Goal: Check status: Check status

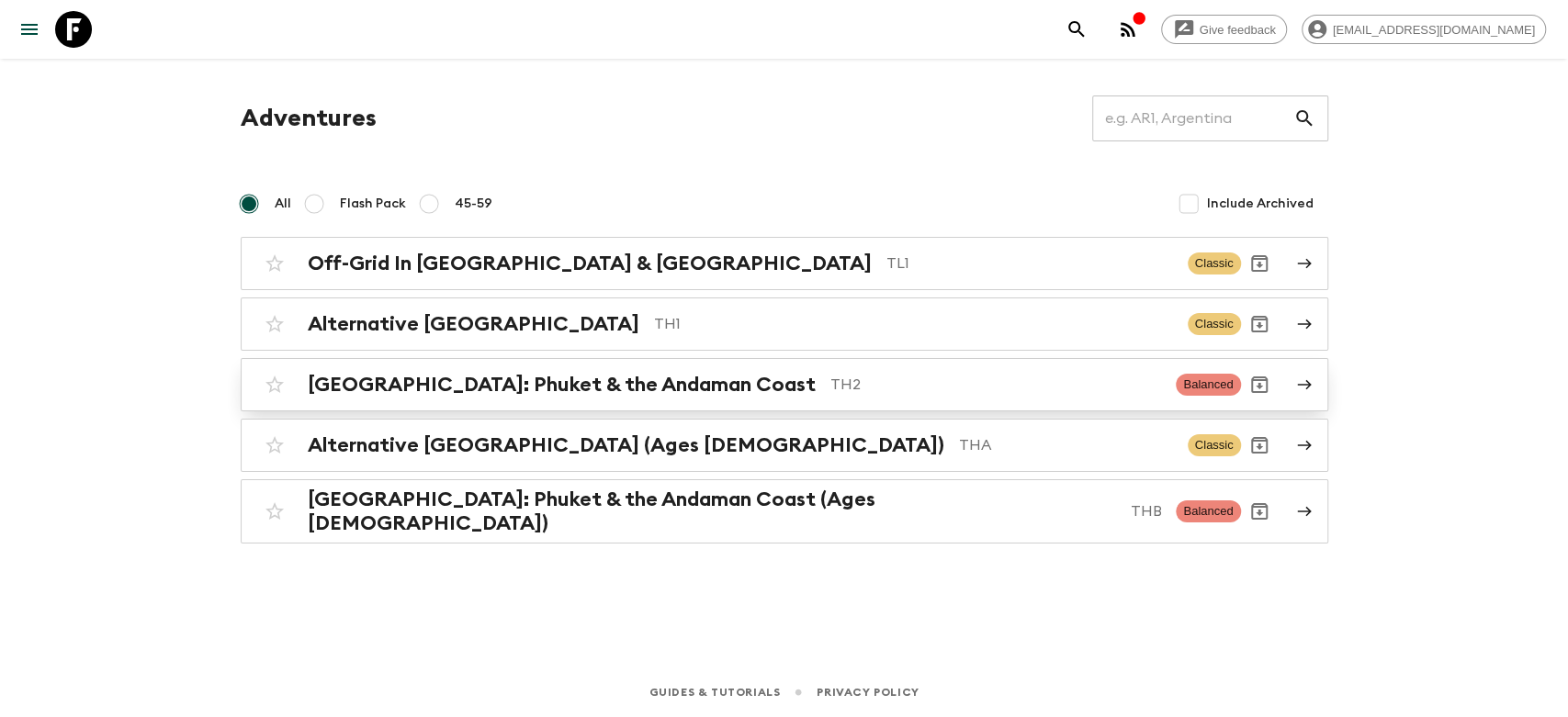
click at [831, 392] on p "TH2" at bounding box center [997, 385] width 332 height 22
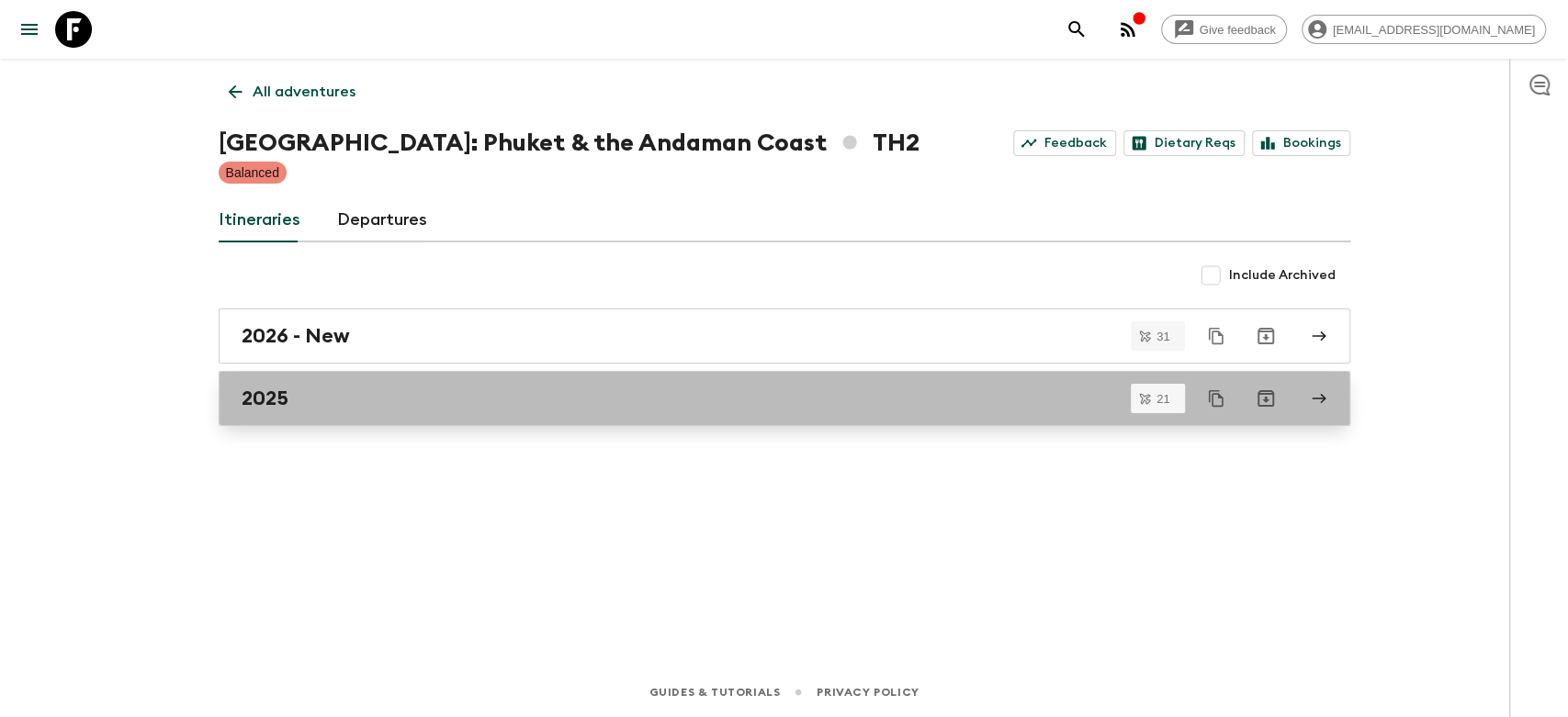
click at [324, 405] on div "2025" at bounding box center [767, 398] width 1051 height 24
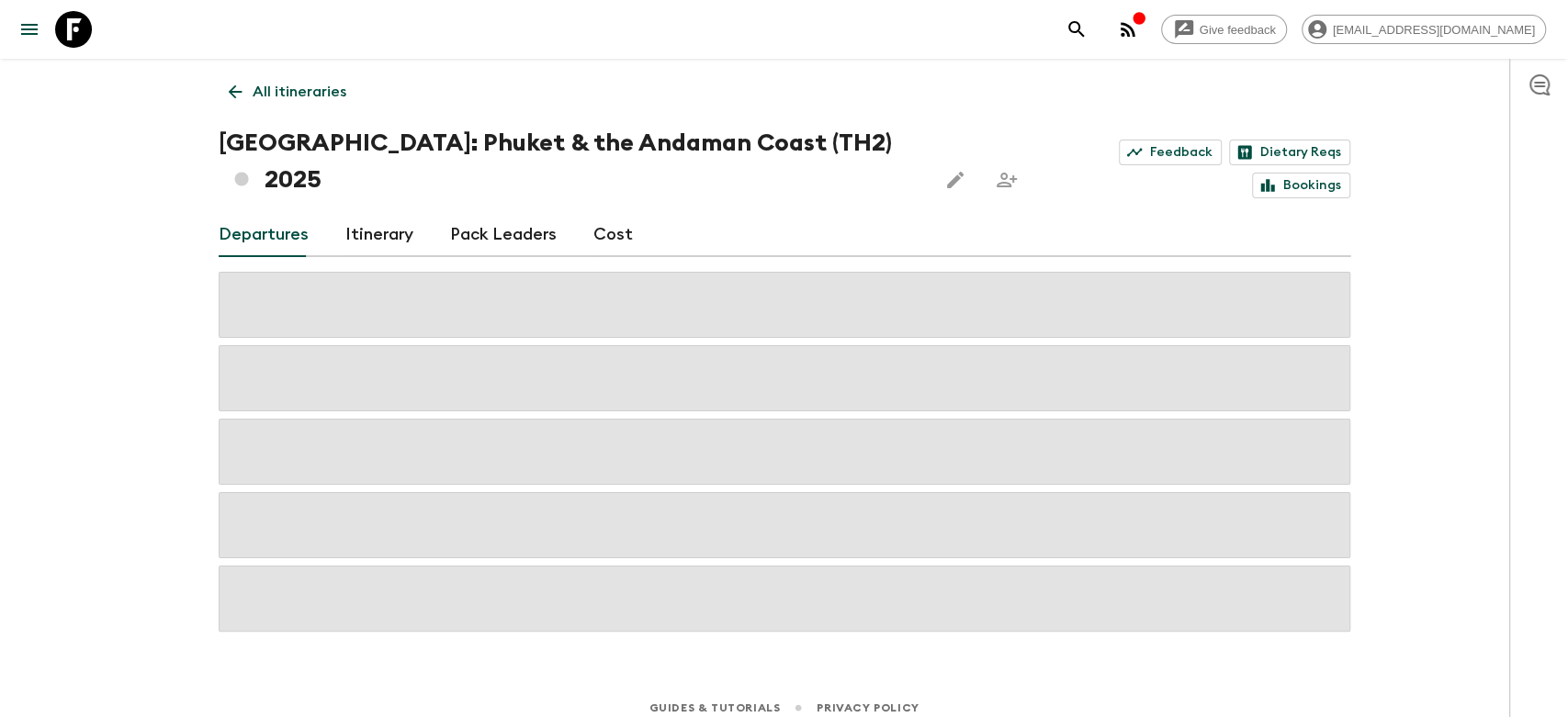
click at [235, 94] on icon at bounding box center [235, 92] width 20 height 20
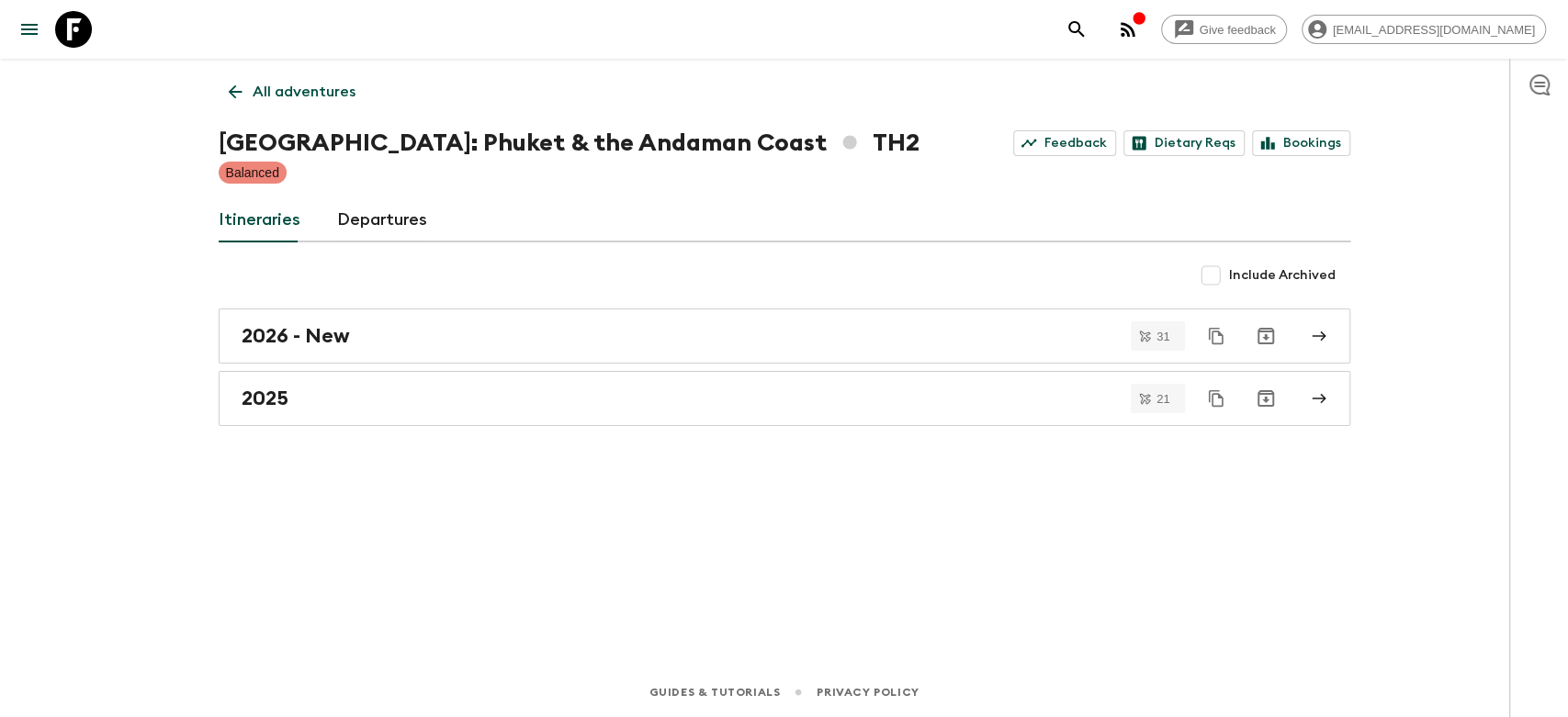
click at [233, 100] on icon at bounding box center [235, 92] width 20 height 20
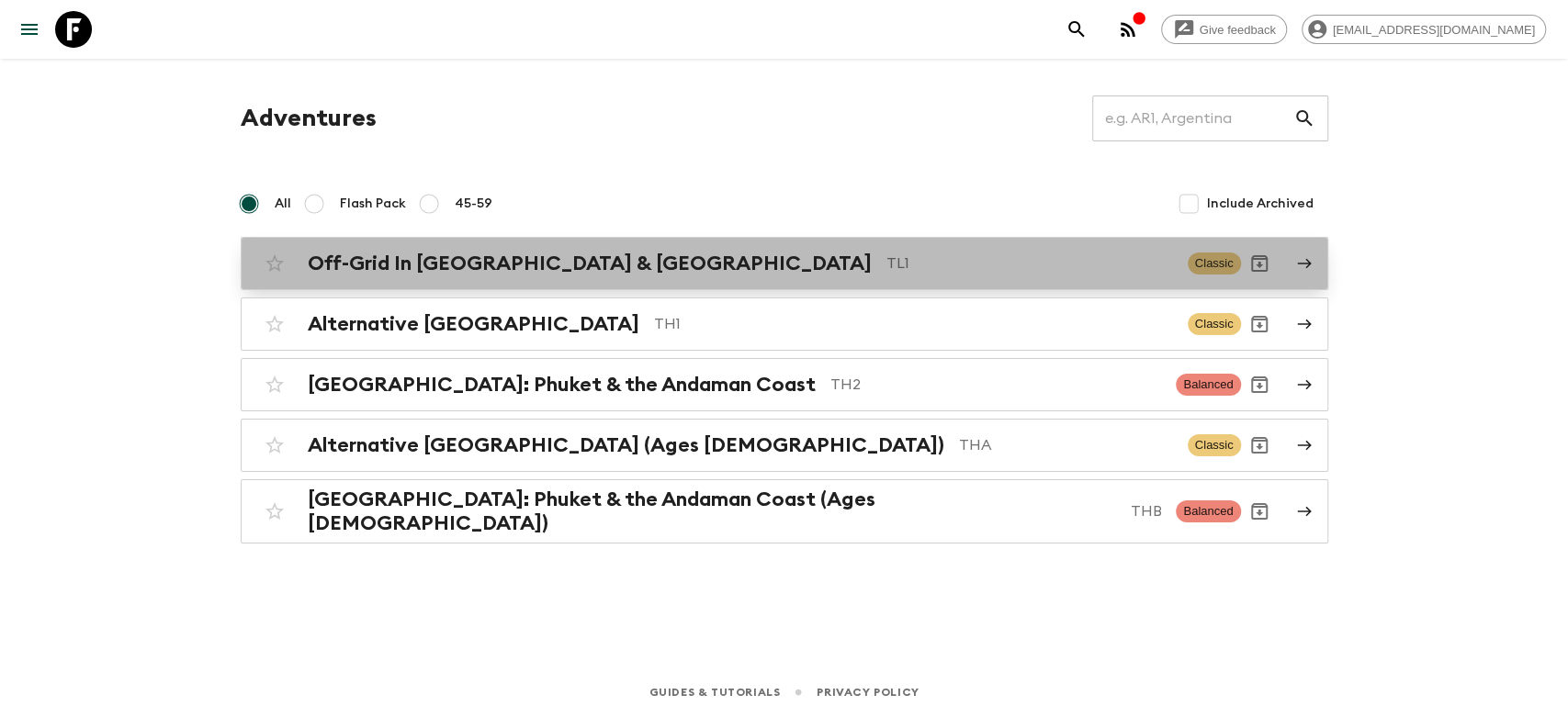
click at [385, 262] on h2 "Off-Grid In [GEOGRAPHIC_DATA] & [GEOGRAPHIC_DATA]" at bounding box center [590, 263] width 564 height 24
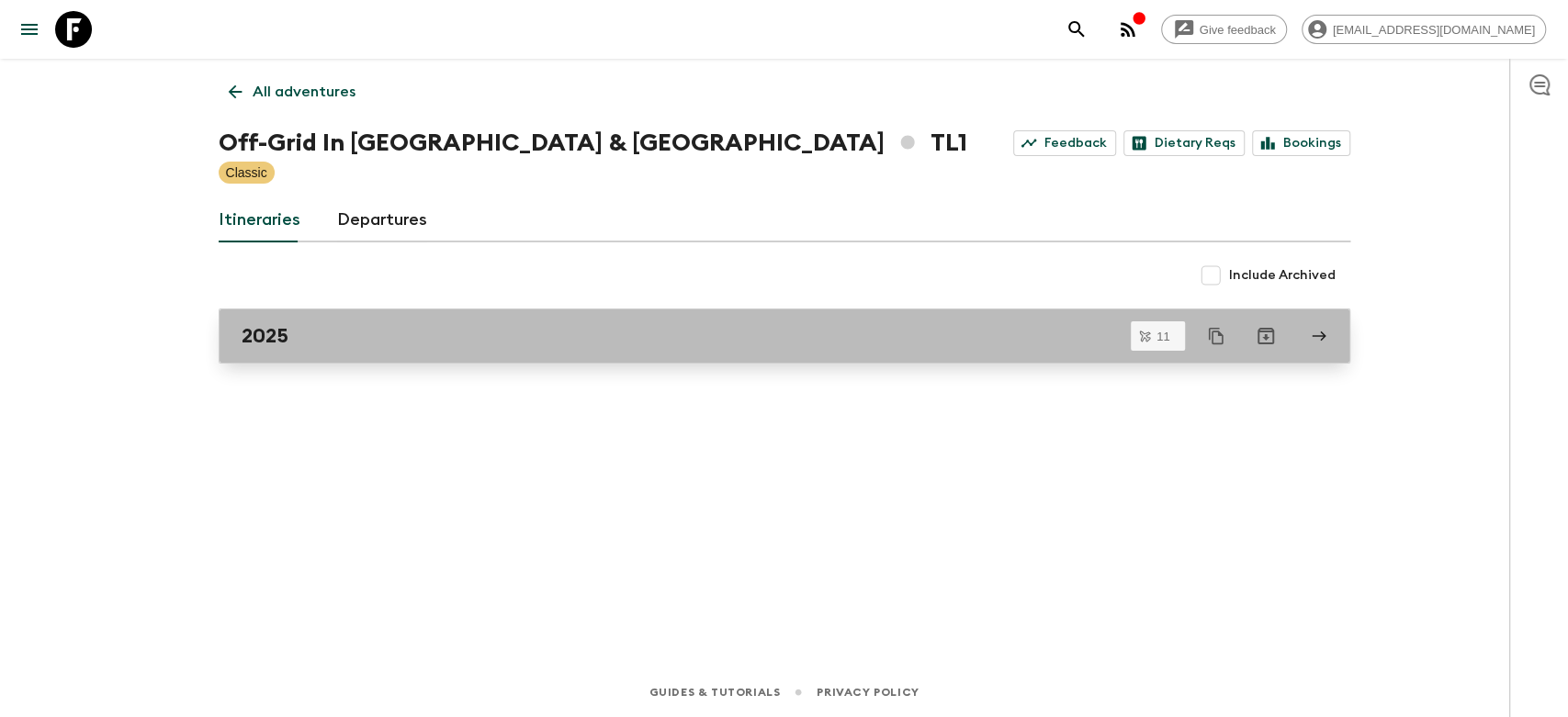
click at [455, 349] on link "2025" at bounding box center [784, 336] width 1132 height 55
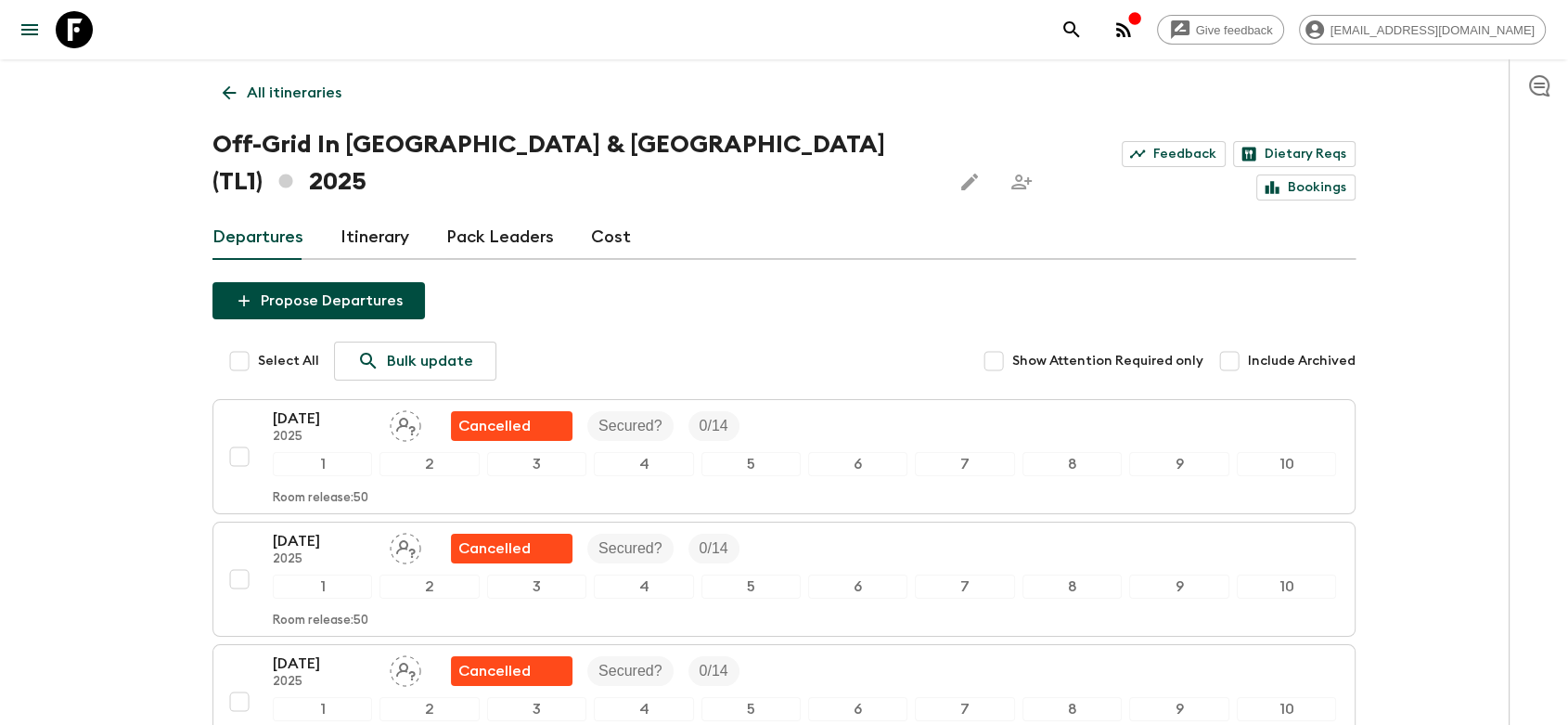
click at [245, 83] on link "All itineraries" at bounding box center [282, 92] width 140 height 37
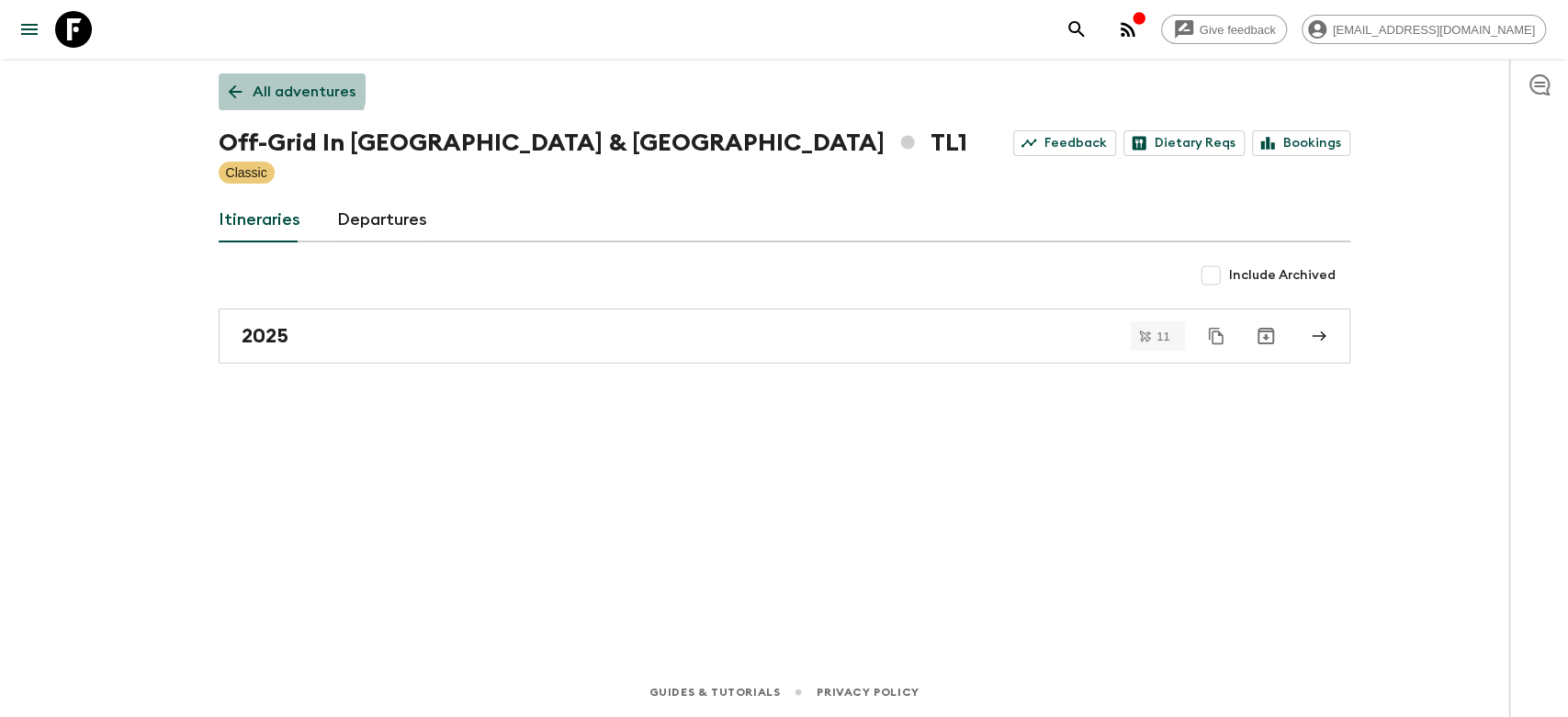
click at [244, 80] on link "All adventures" at bounding box center [292, 91] width 147 height 36
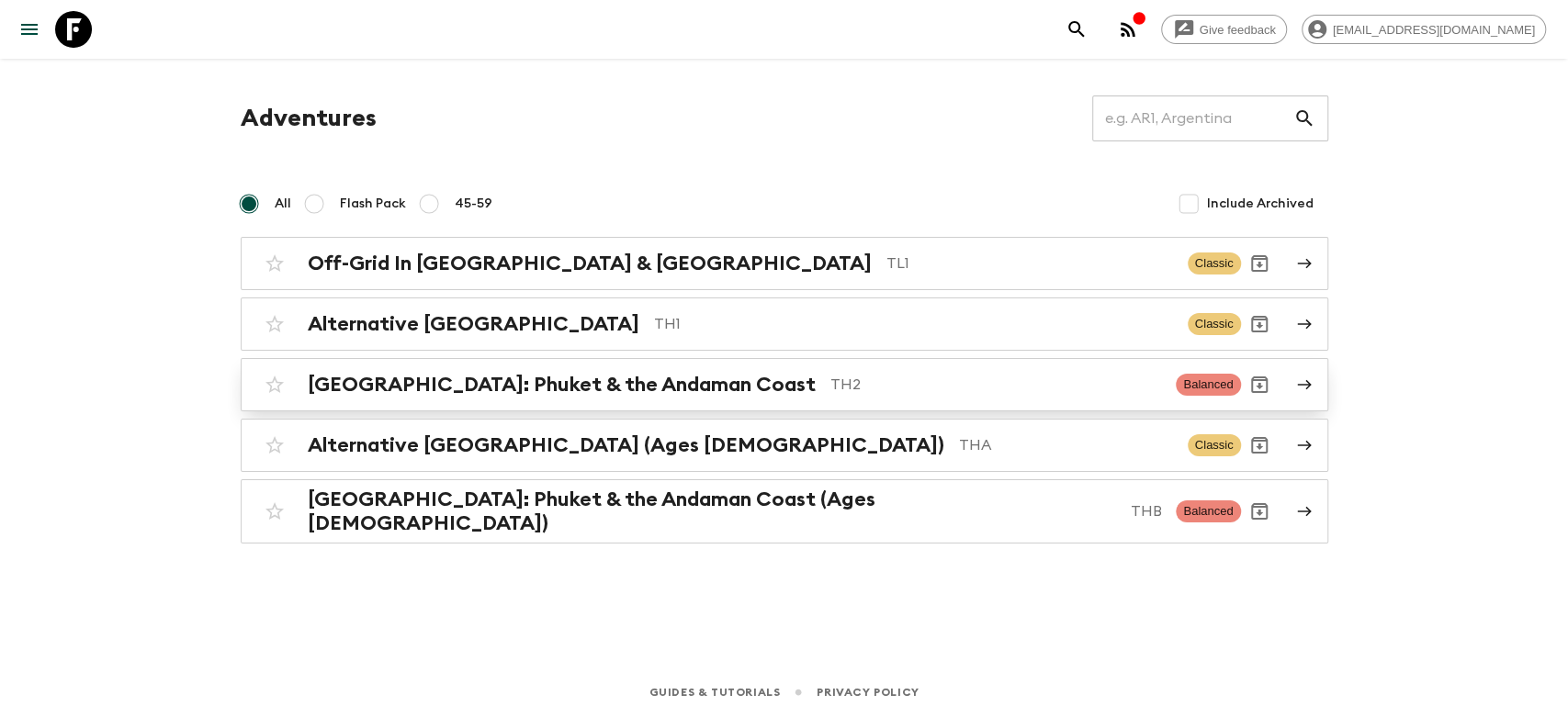
click at [446, 383] on h2 "[GEOGRAPHIC_DATA]: Phuket & the Andaman Coast" at bounding box center [561, 385] width 508 height 24
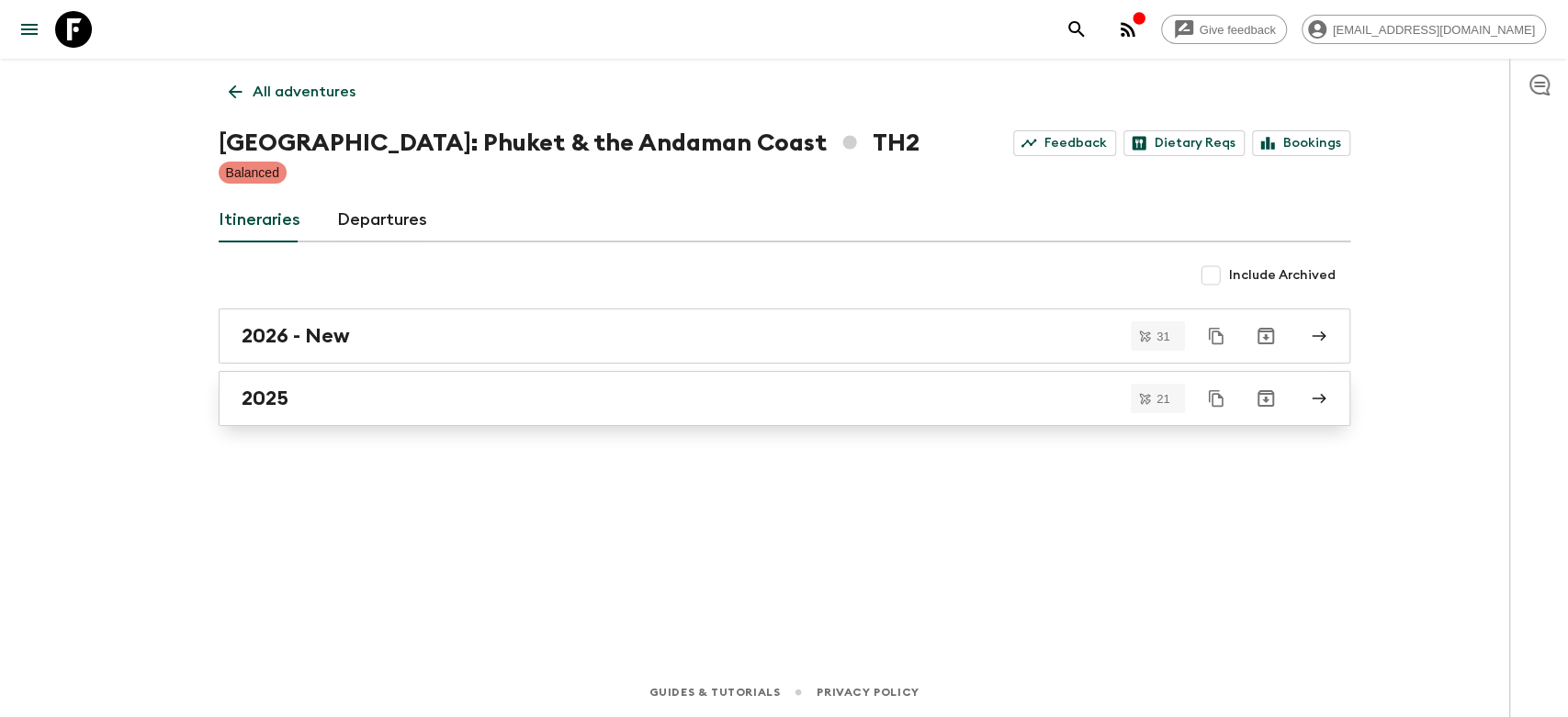
click at [344, 396] on div "2025" at bounding box center [767, 398] width 1051 height 24
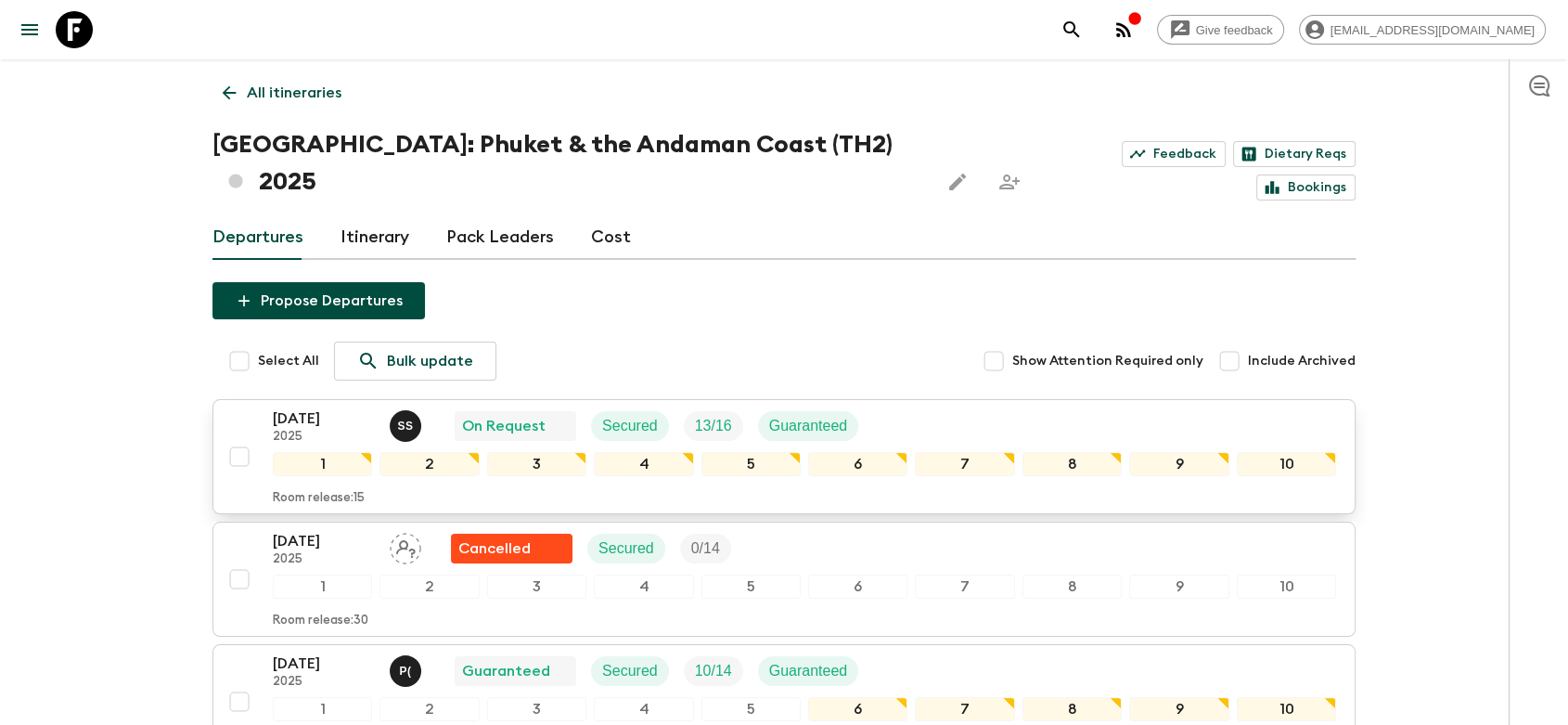
click at [939, 408] on div "[DATE] 2025 S S On Request Secured 13 / 16 Guaranteed" at bounding box center [804, 426] width 1064 height 37
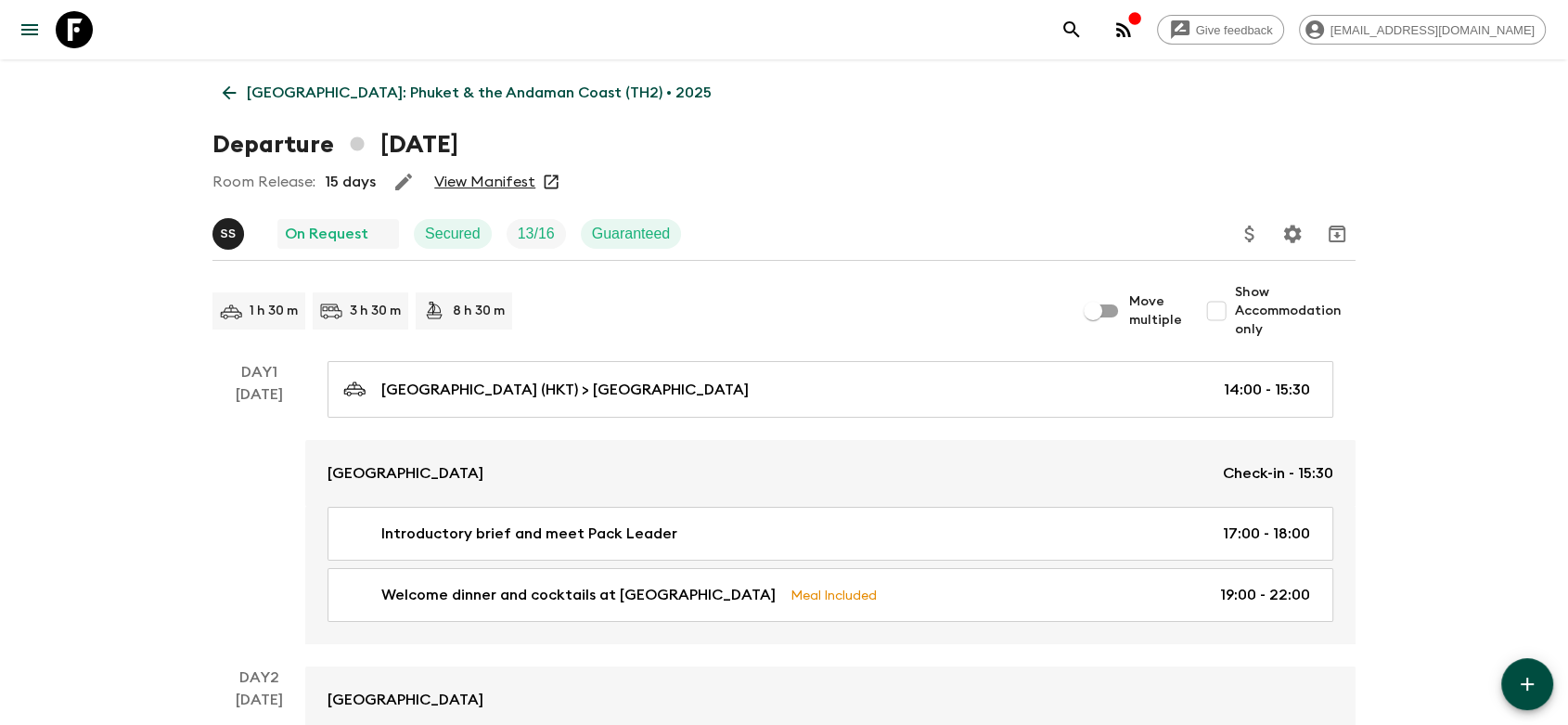
click at [499, 179] on link "View Manifest" at bounding box center [484, 181] width 101 height 19
